Goal: Task Accomplishment & Management: Manage account settings

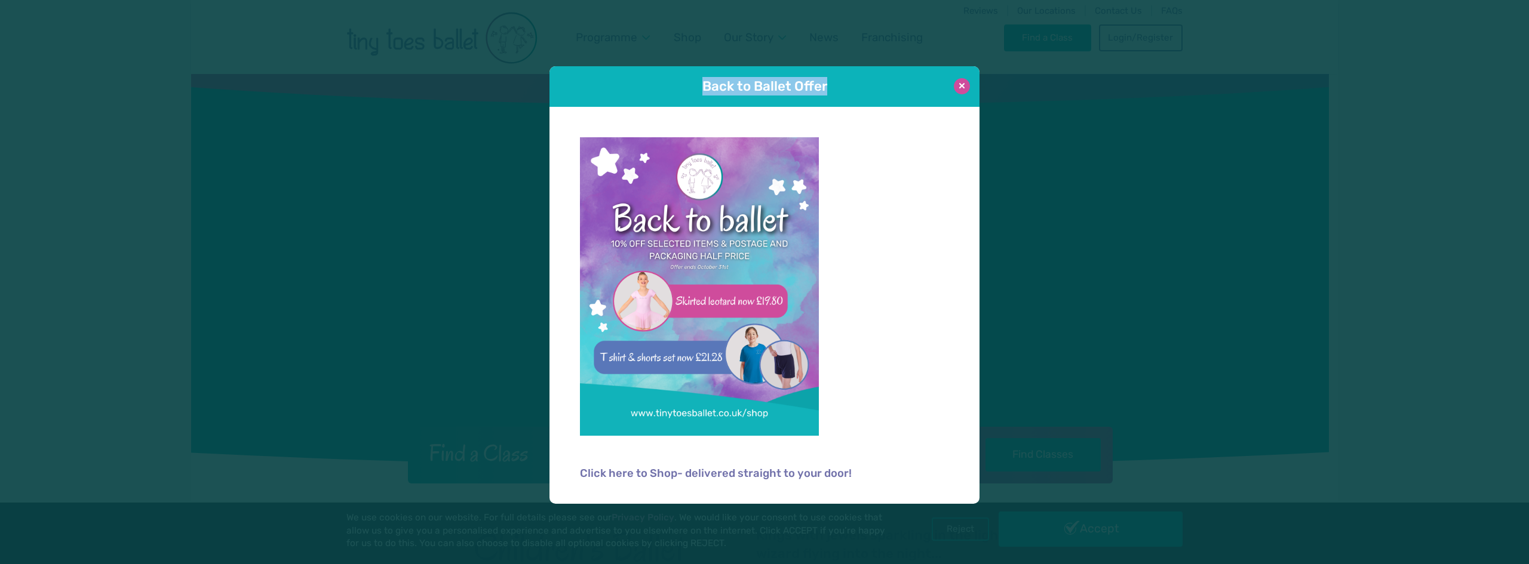
click at [965, 94] on div "Back to Ballet Offer" at bounding box center [764, 86] width 430 height 41
click at [694, 241] on img at bounding box center [699, 286] width 239 height 299
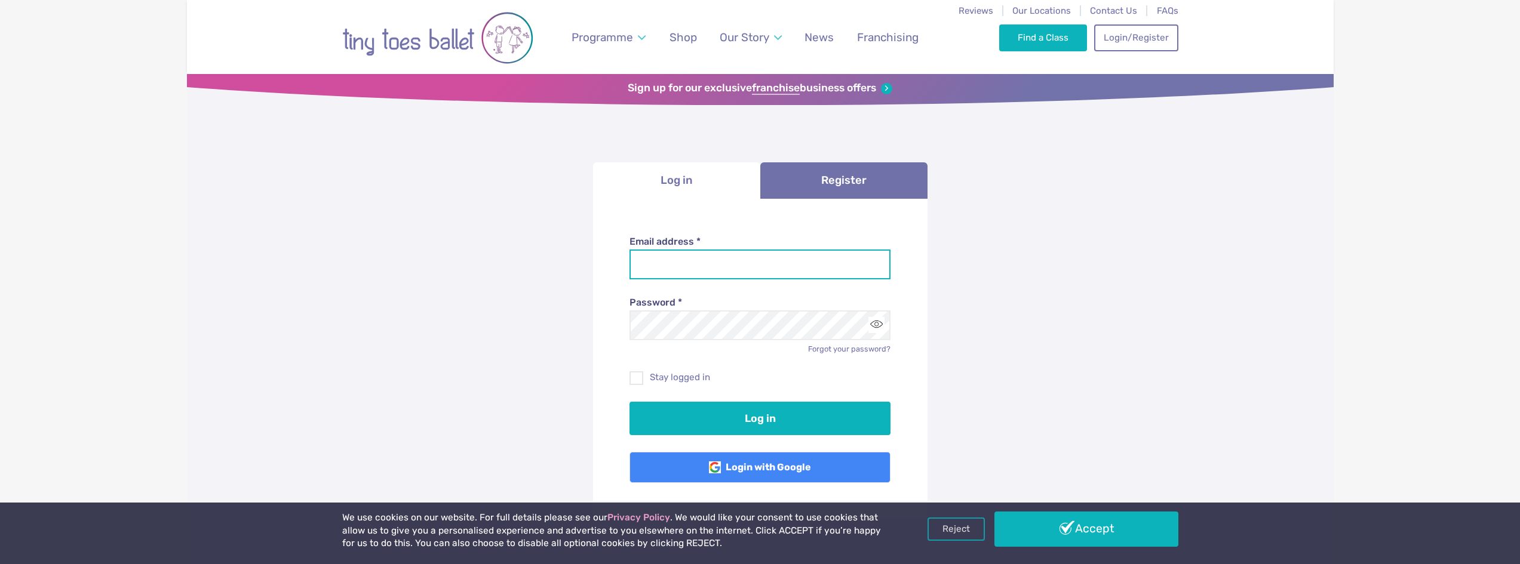
click at [819, 267] on input "Email address *" at bounding box center [759, 265] width 261 height 30
type input "**********"
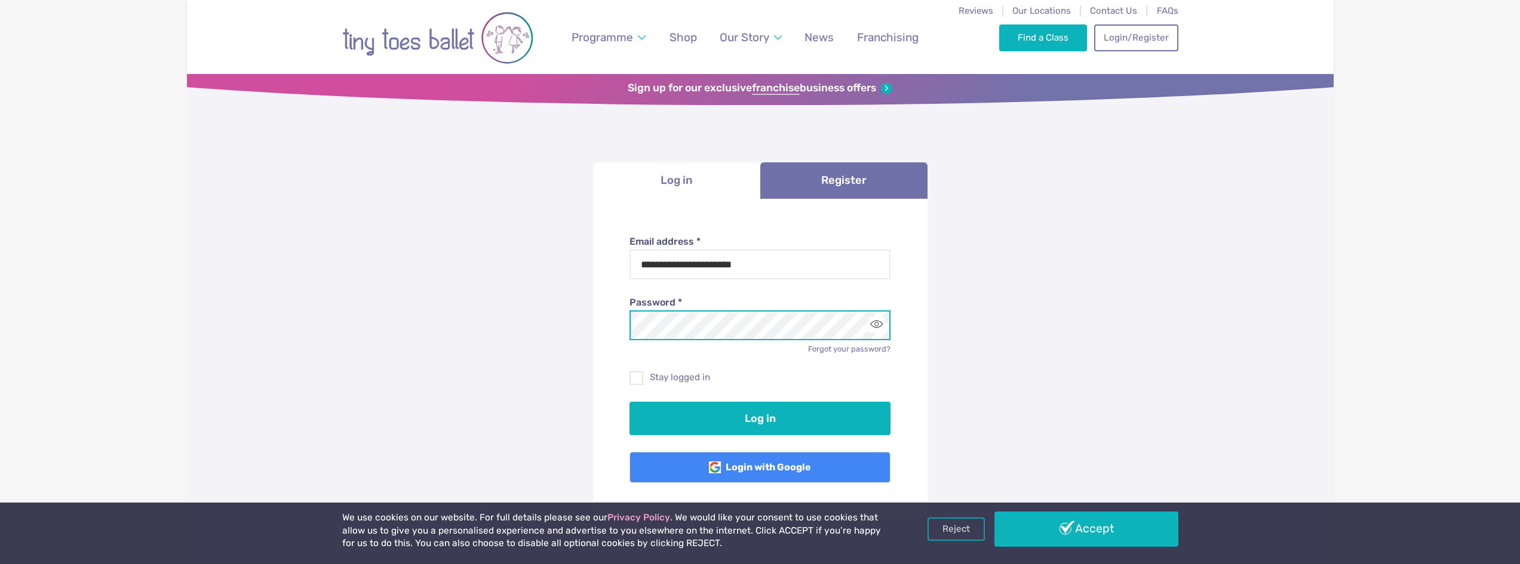
click at [629, 402] on button "Log in" at bounding box center [759, 418] width 261 height 33
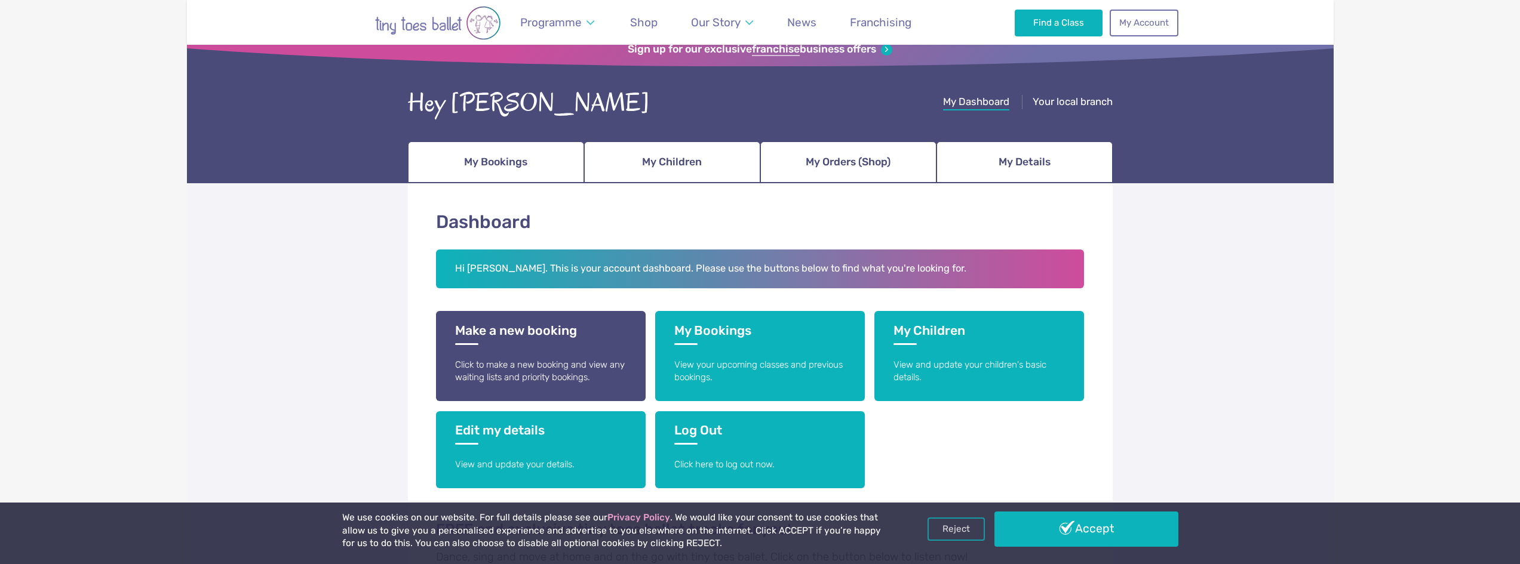
scroll to position [60, 0]
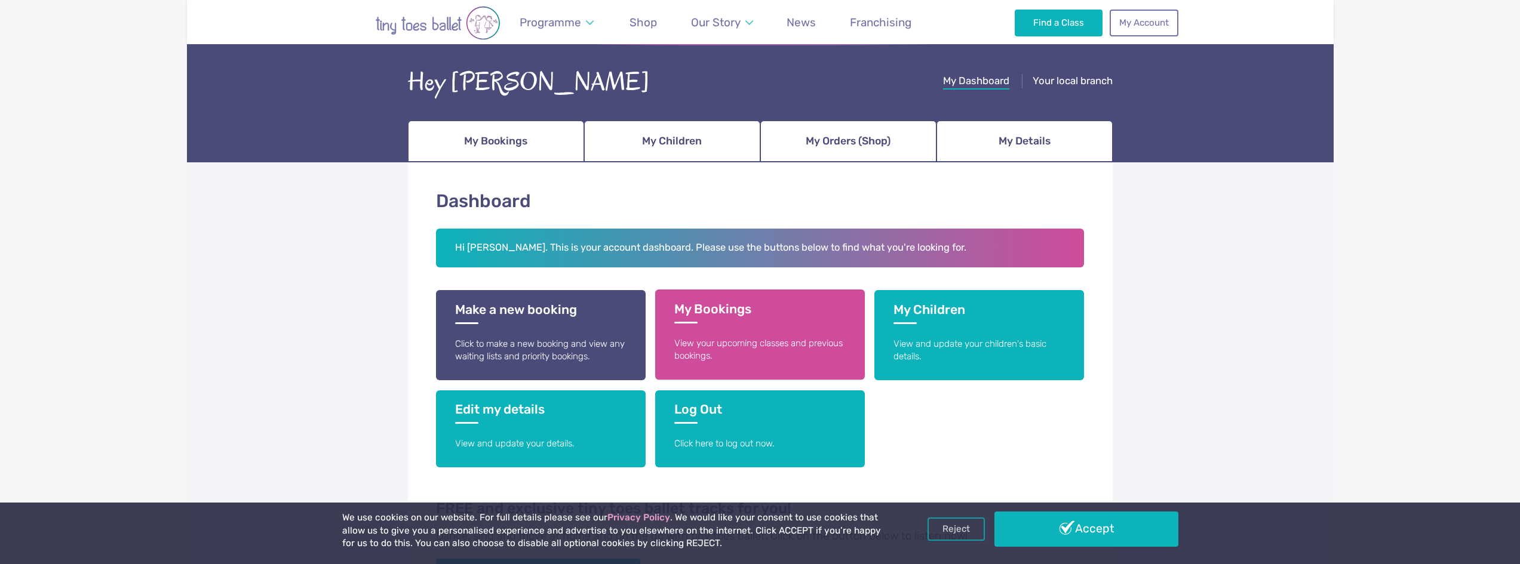
click at [746, 360] on p "View your upcoming classes and previous bookings." at bounding box center [759, 350] width 171 height 26
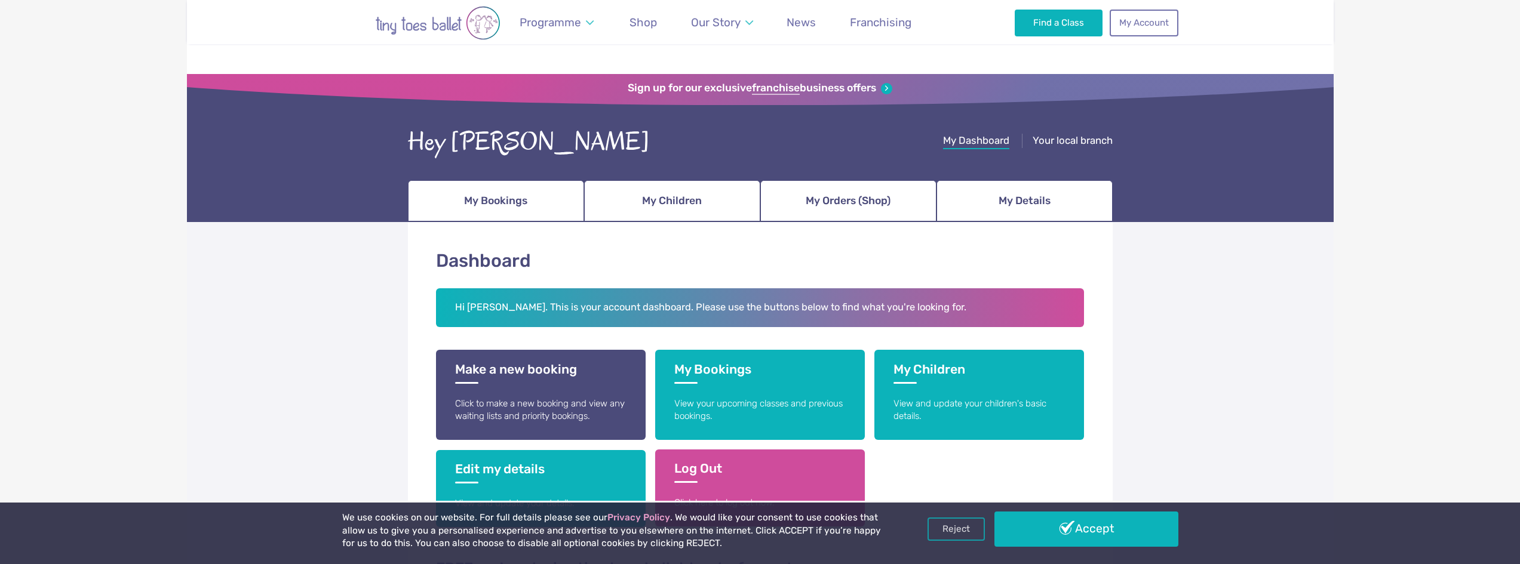
scroll to position [60, 0]
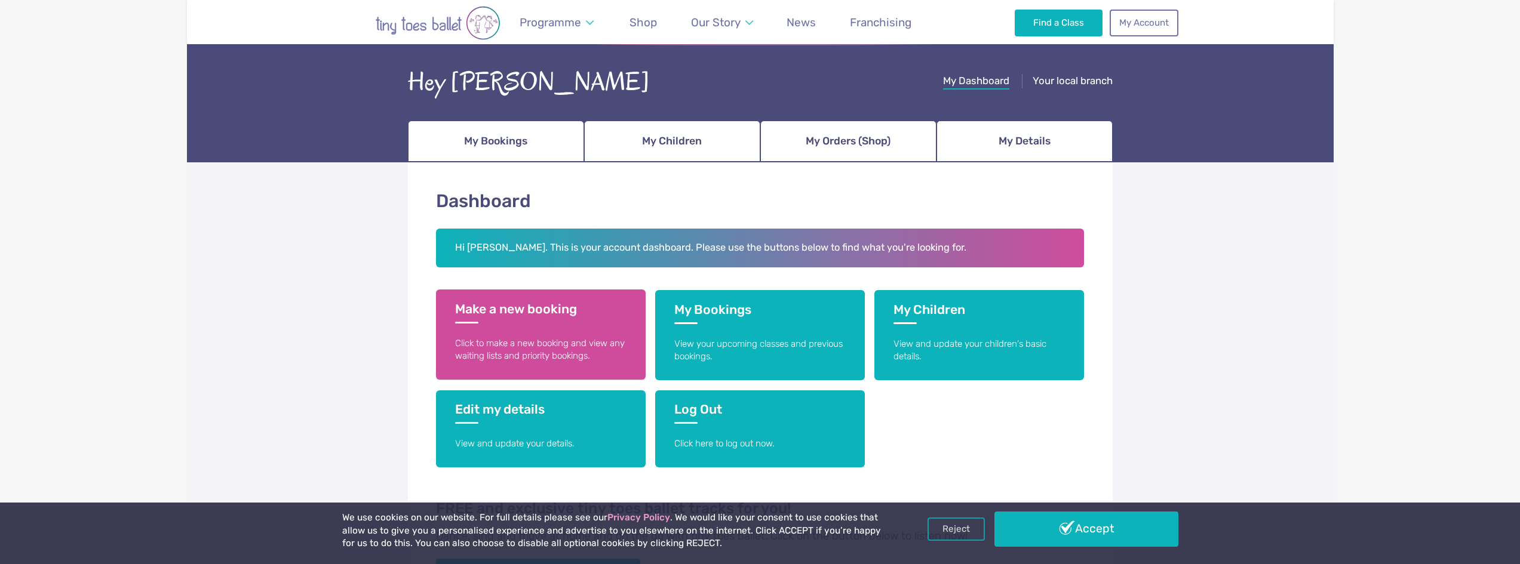
click at [583, 335] on link "Make a new booking Click to make a new booking and view any waiting lists and p…" at bounding box center [541, 335] width 210 height 90
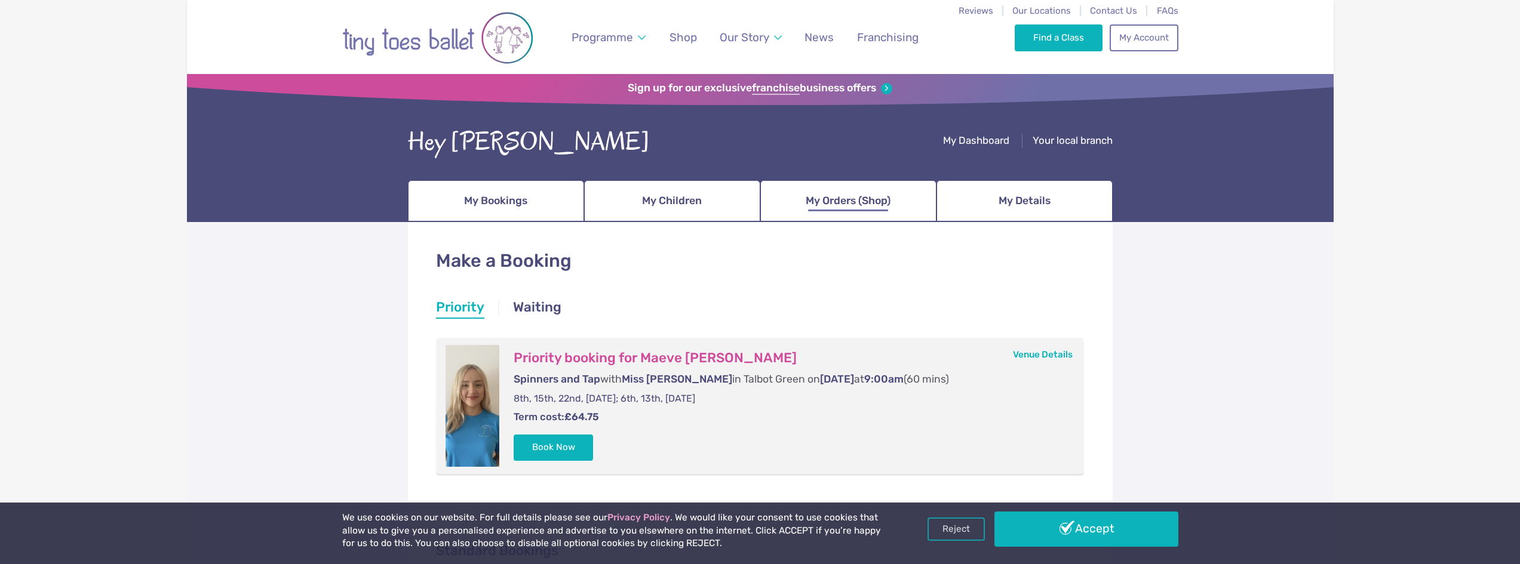
click at [825, 207] on span "My Orders (Shop)" at bounding box center [848, 201] width 85 height 21
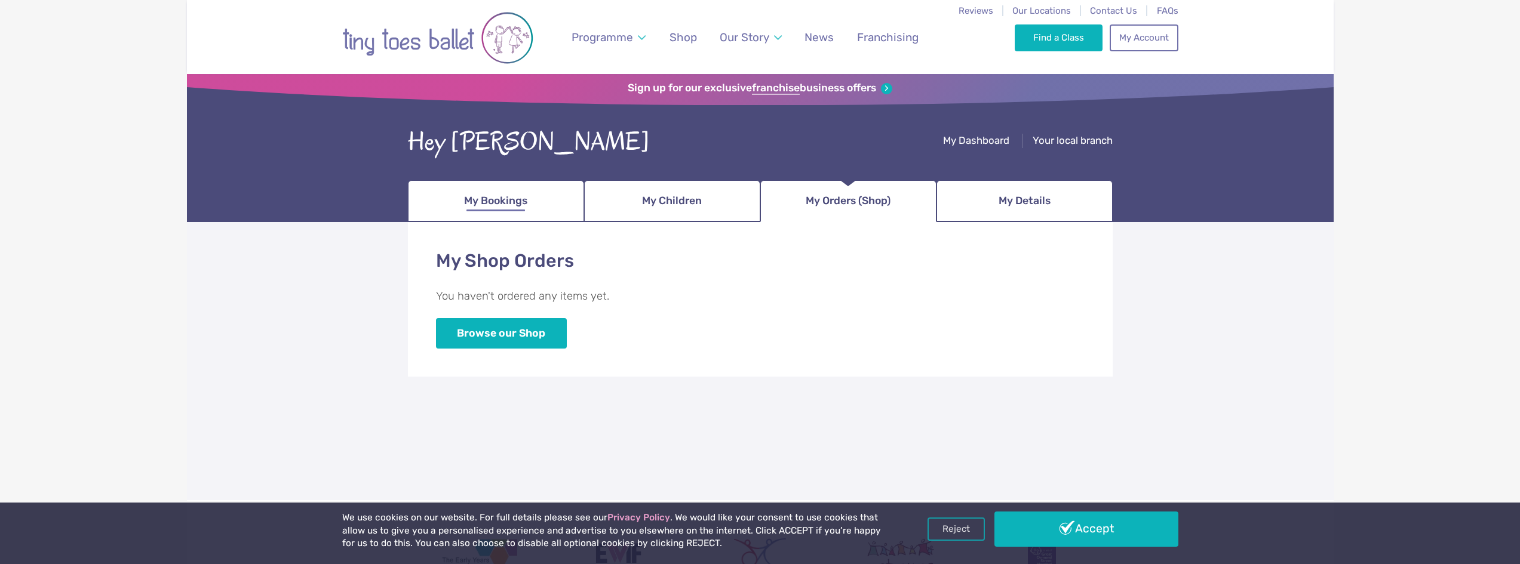
click at [526, 205] on span "My Bookings" at bounding box center [495, 201] width 63 height 21
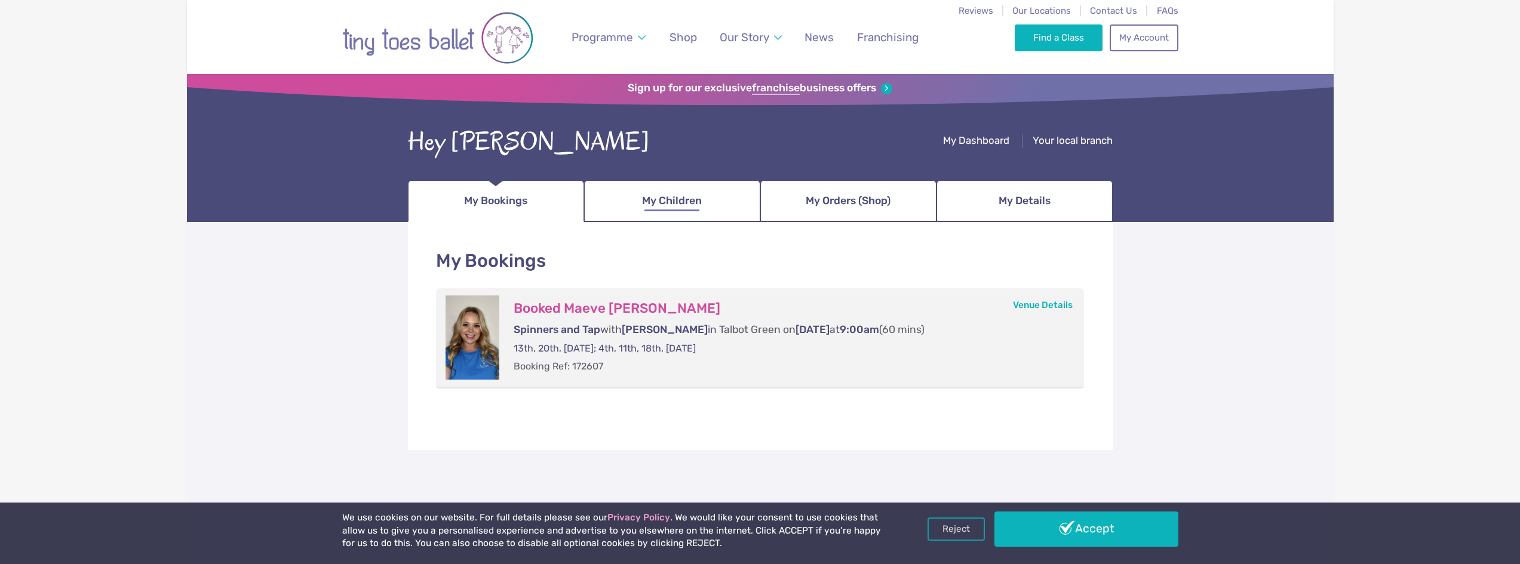
click at [711, 193] on link "My Children" at bounding box center [672, 201] width 176 height 42
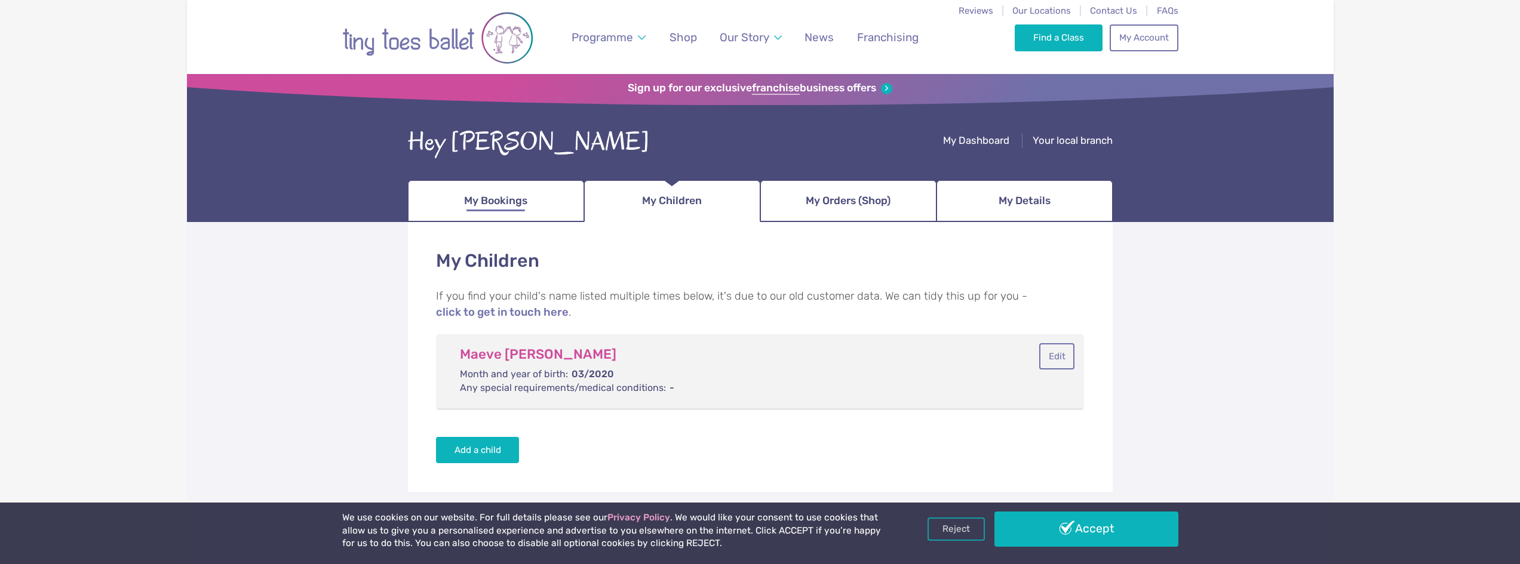
click at [540, 193] on link "My Bookings" at bounding box center [496, 201] width 176 height 42
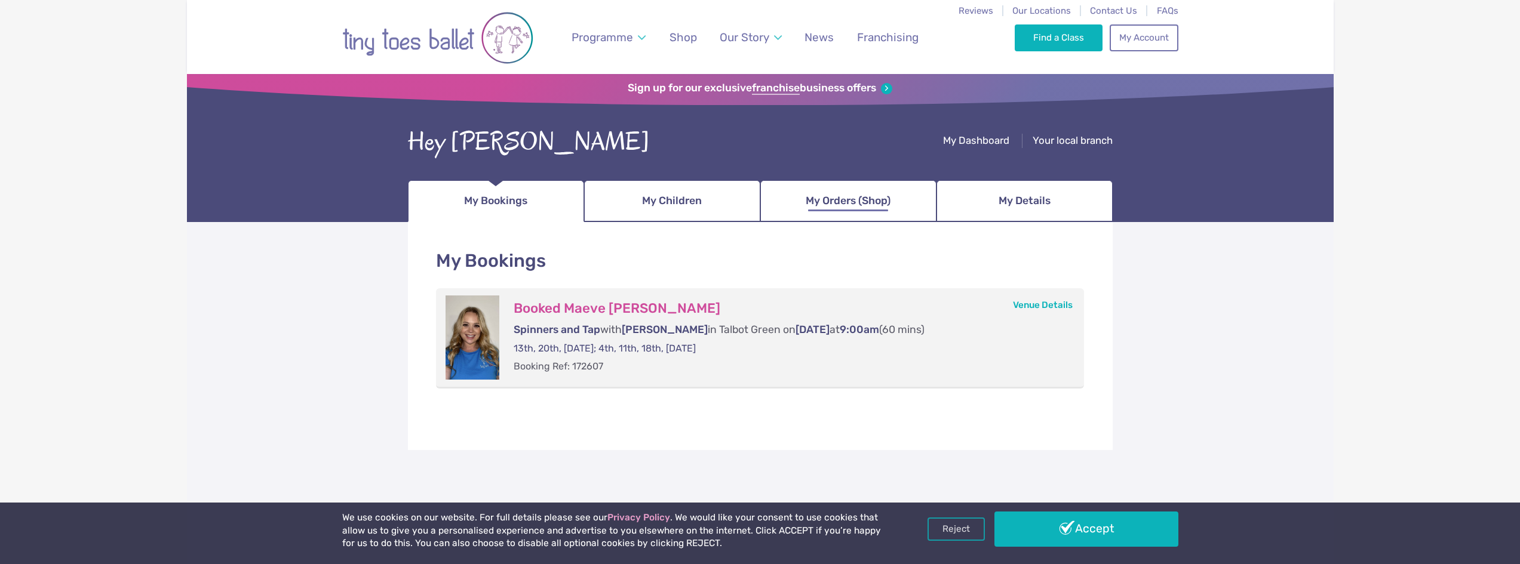
click at [809, 200] on span "My Orders (Shop)" at bounding box center [848, 201] width 85 height 21
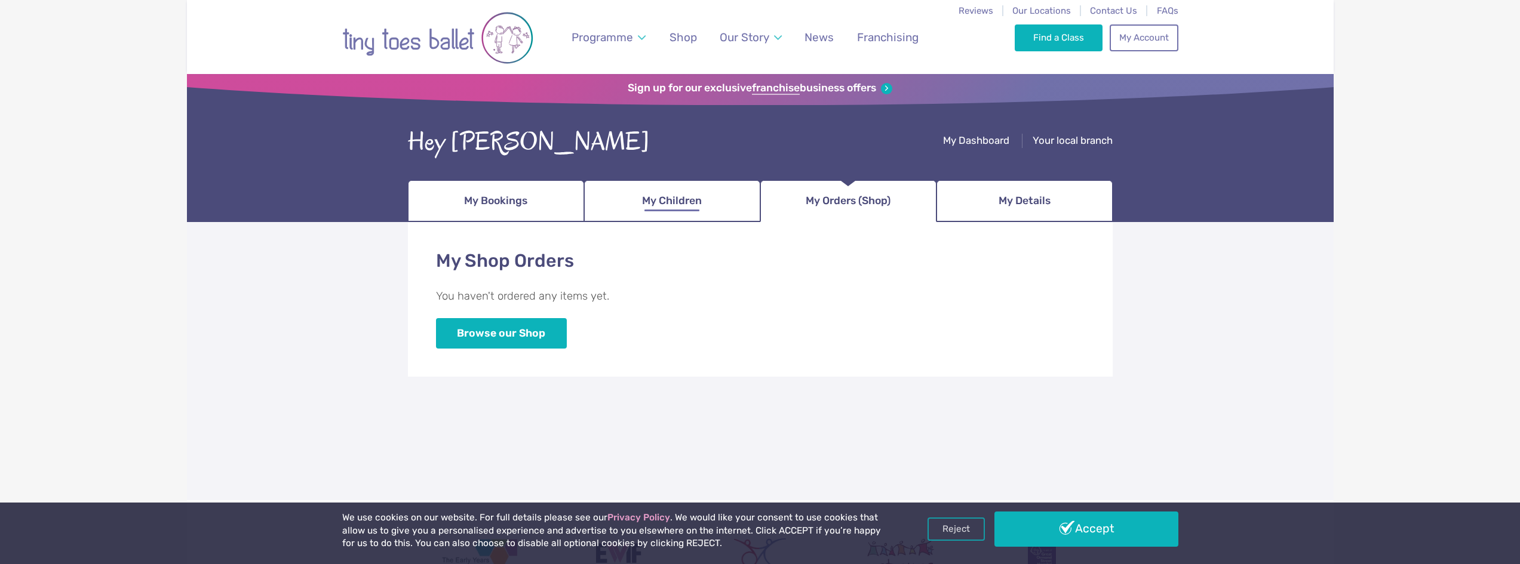
click at [706, 199] on link "My Children" at bounding box center [672, 201] width 176 height 42
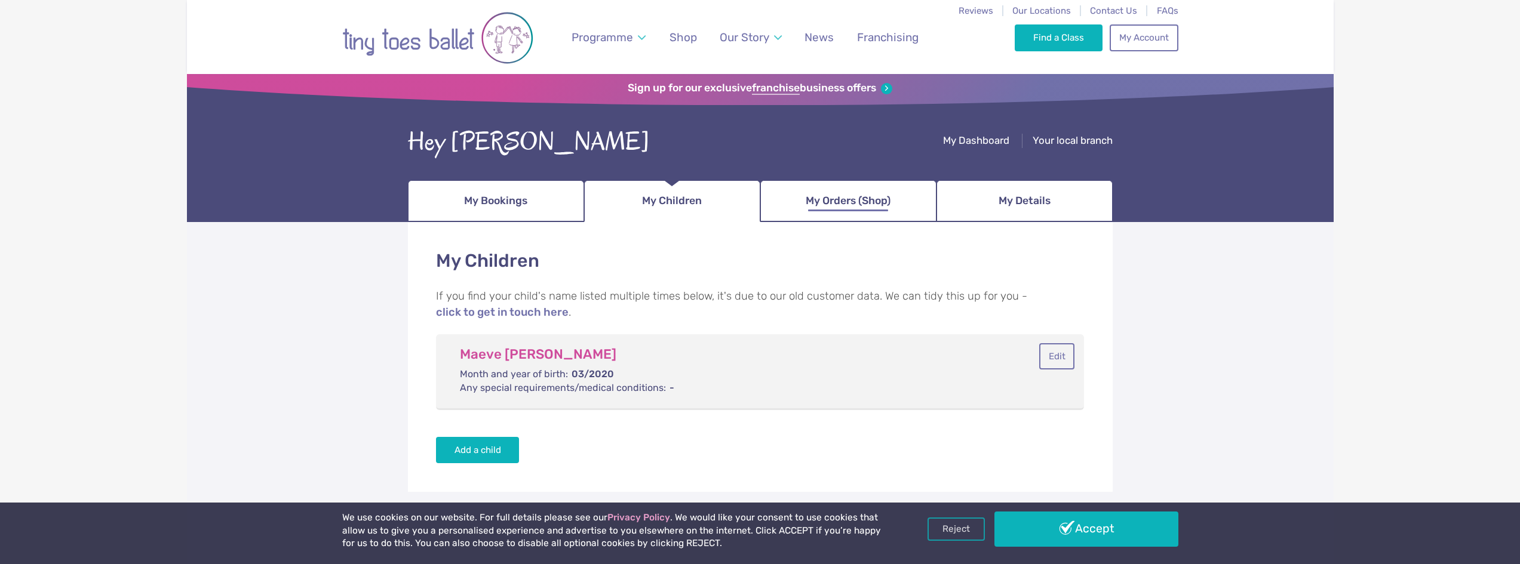
click at [803, 207] on link "My Orders (Shop)" at bounding box center [848, 201] width 176 height 42
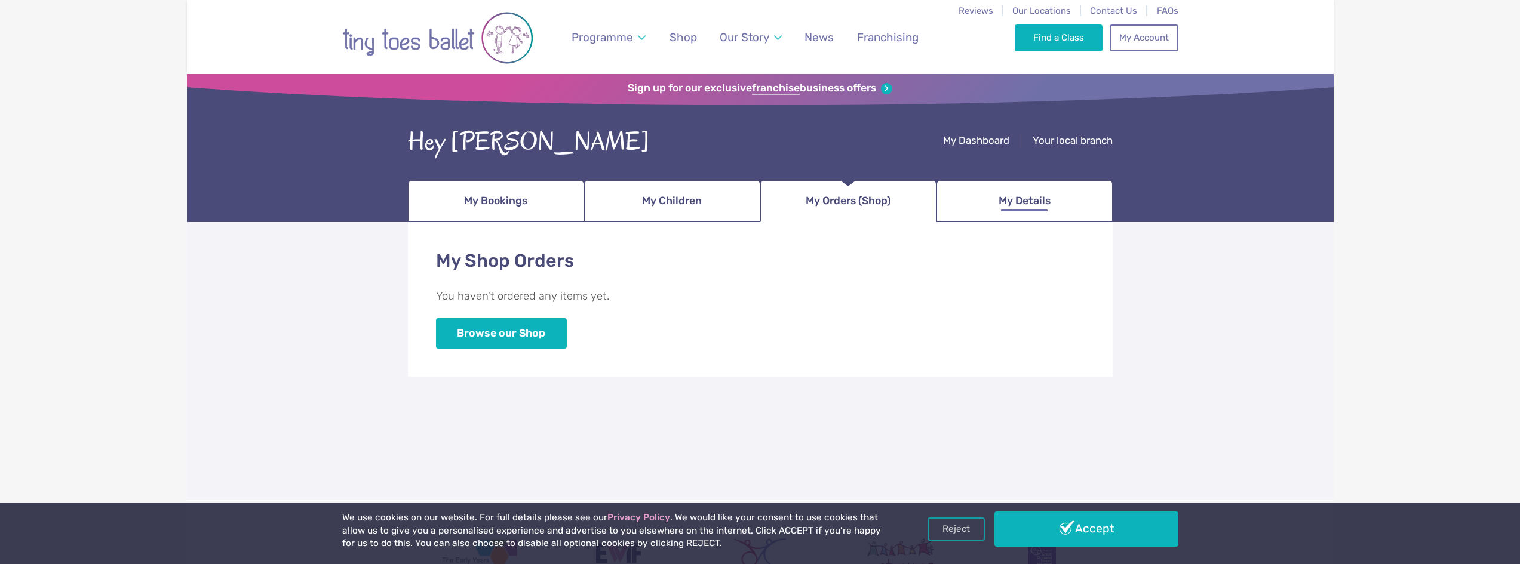
click at [975, 207] on link "My Details" at bounding box center [1024, 201] width 176 height 42
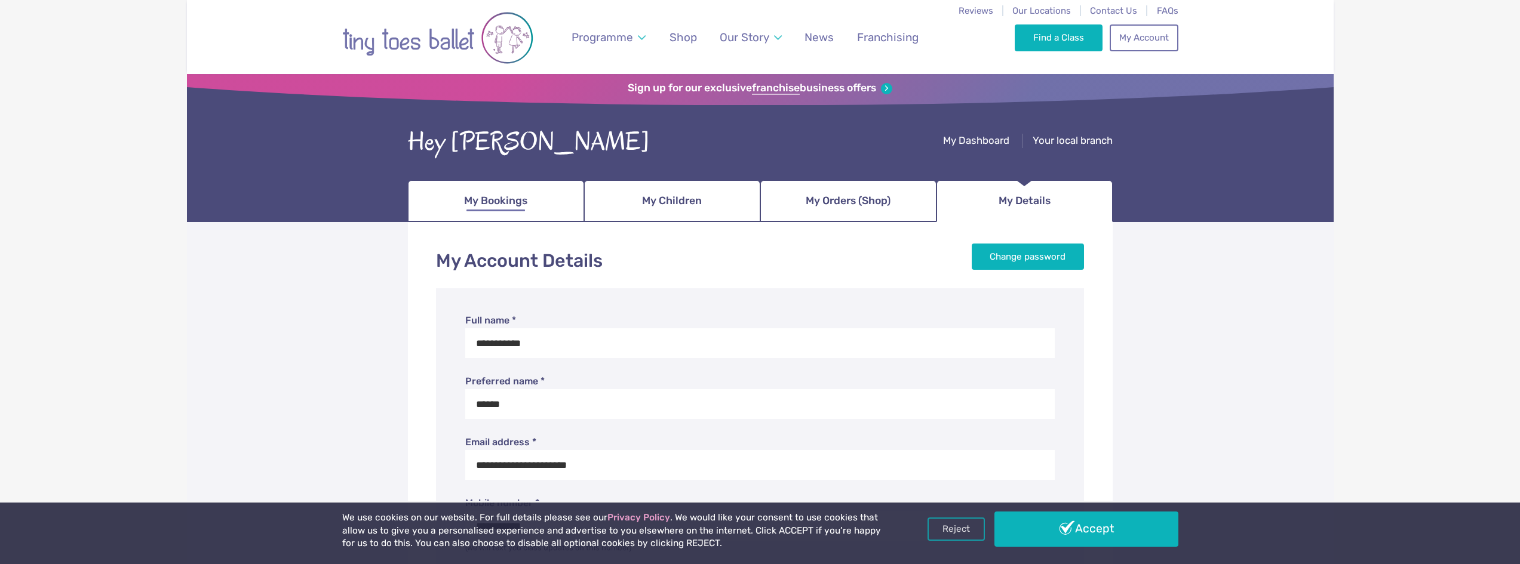
click at [526, 186] on link "My Bookings" at bounding box center [496, 201] width 176 height 42
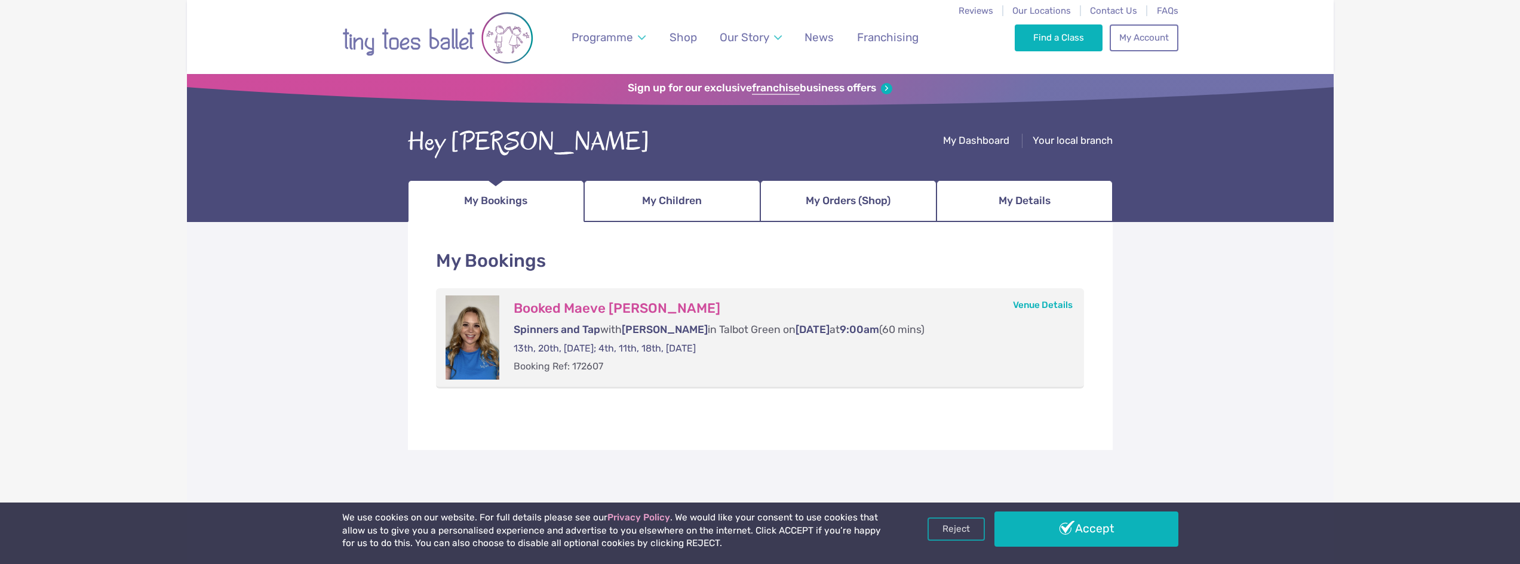
click at [518, 200] on span "My Bookings" at bounding box center [495, 201] width 63 height 21
click at [1041, 509] on div "We use cookies on our website. For full details please see our Privacy Policy .…" at bounding box center [760, 532] width 1520 height 63
click at [1047, 538] on link "Accept" at bounding box center [1086, 529] width 184 height 35
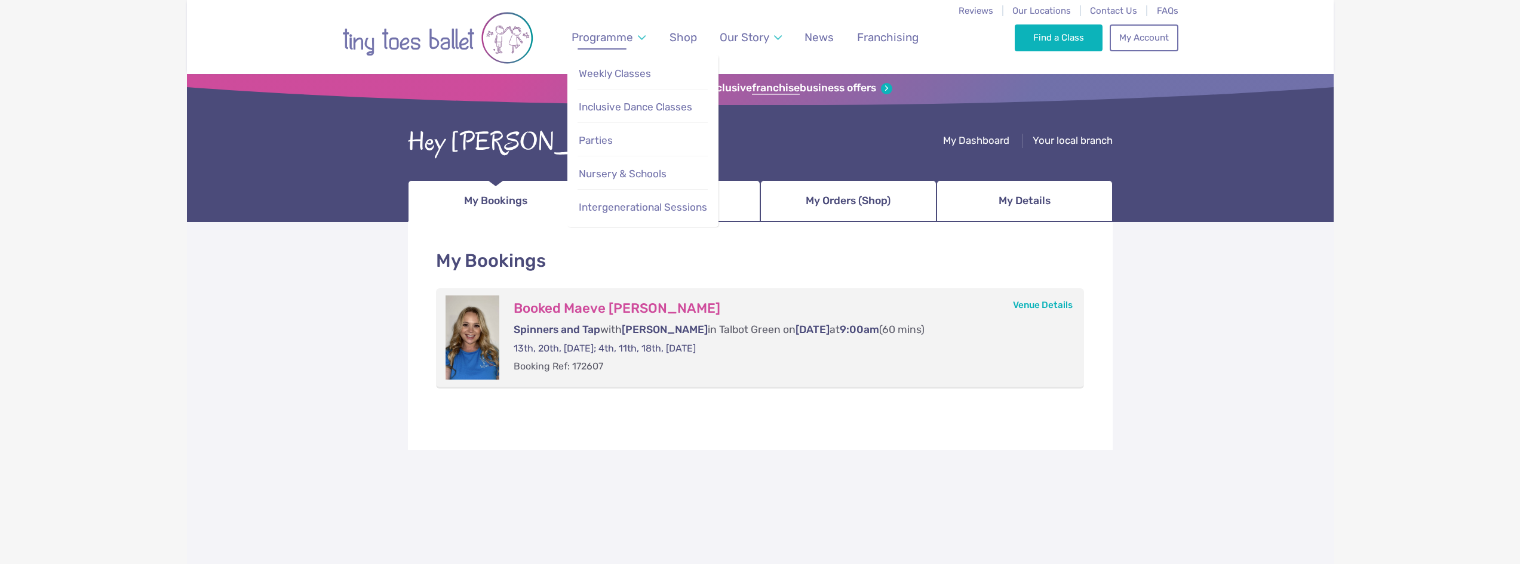
click at [643, 38] on link "Programme" at bounding box center [608, 37] width 85 height 28
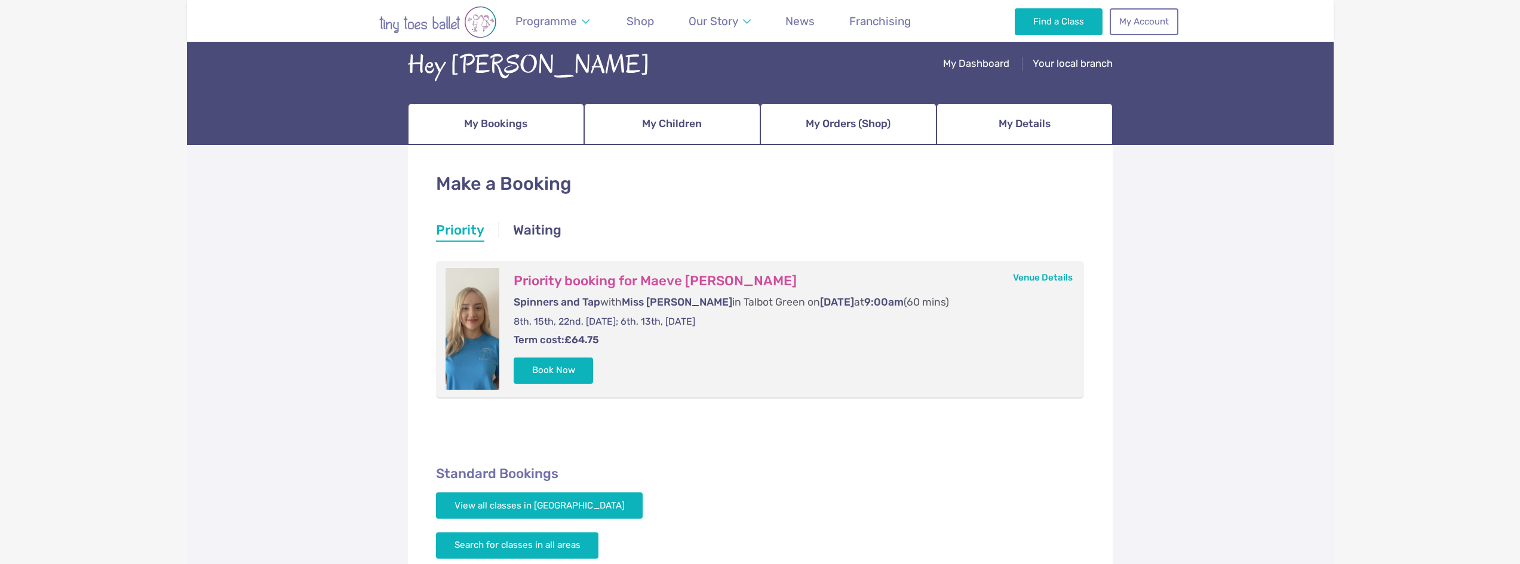
scroll to position [60, 0]
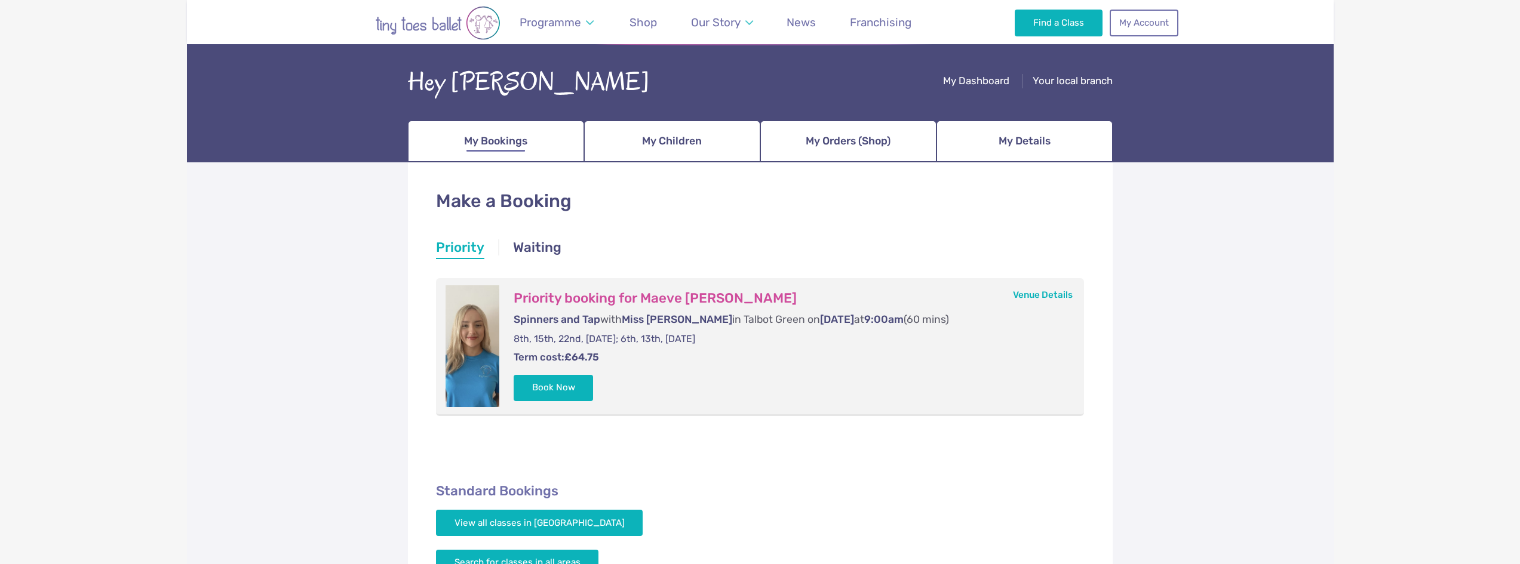
click at [566, 145] on link "My Bookings" at bounding box center [496, 142] width 176 height 42
